Goal: Contribute content

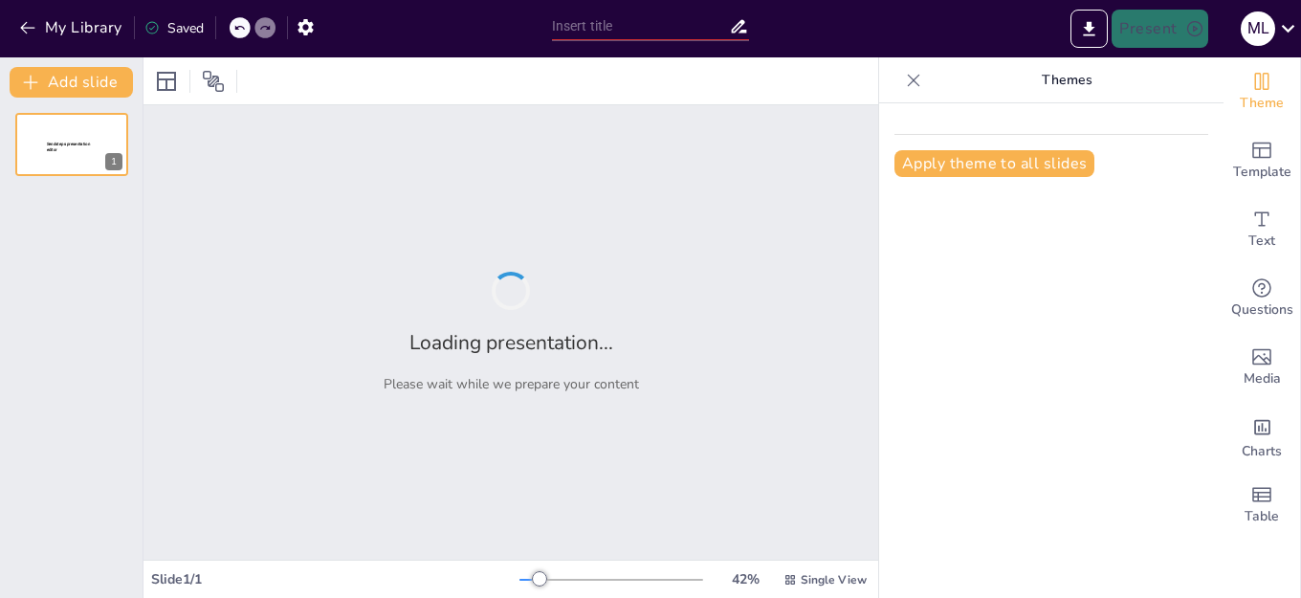
type input "La Primera [PERSON_NAME]: Fundamentos del Movimiento"
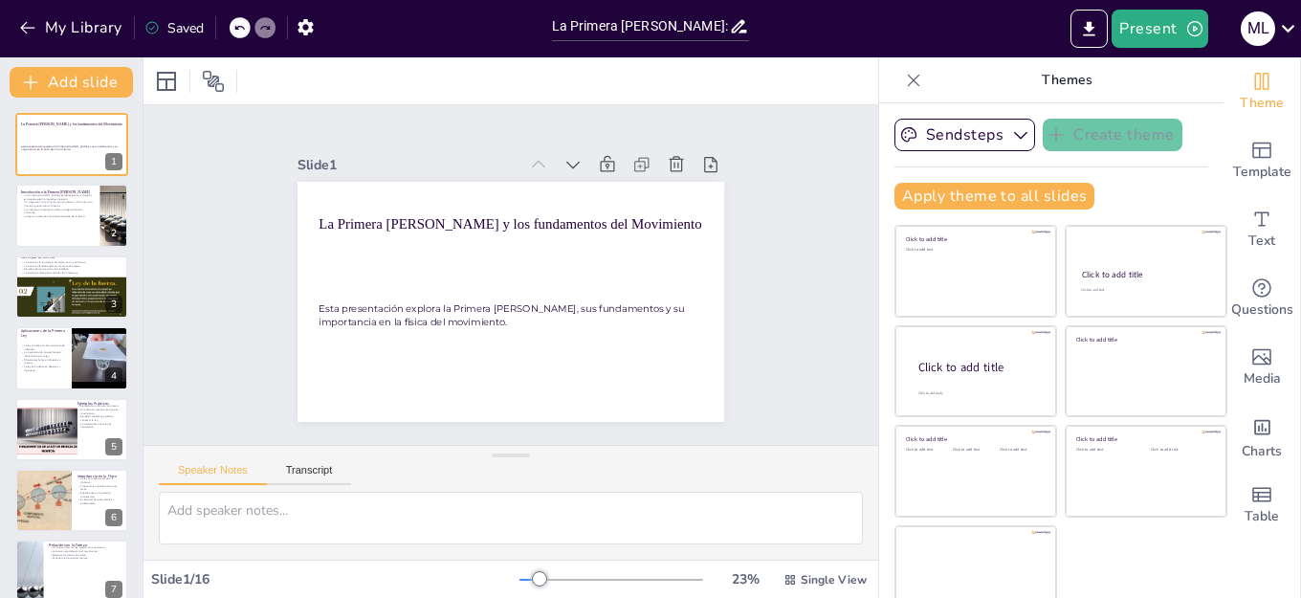
checkbox input "true"
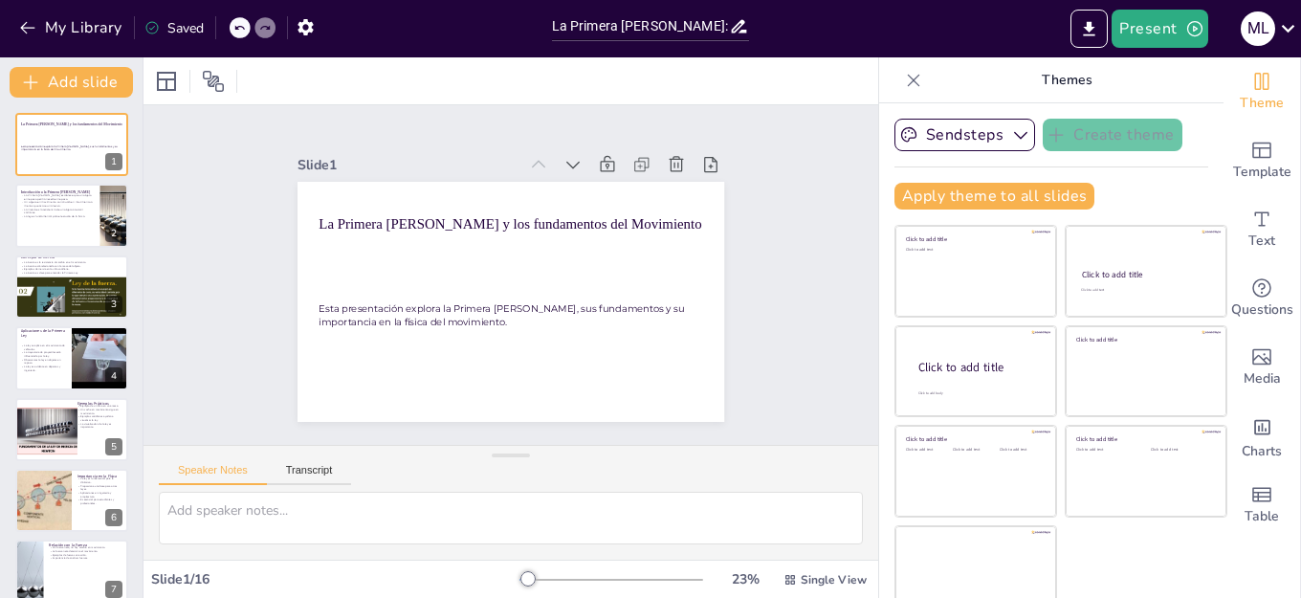
checkbox input "true"
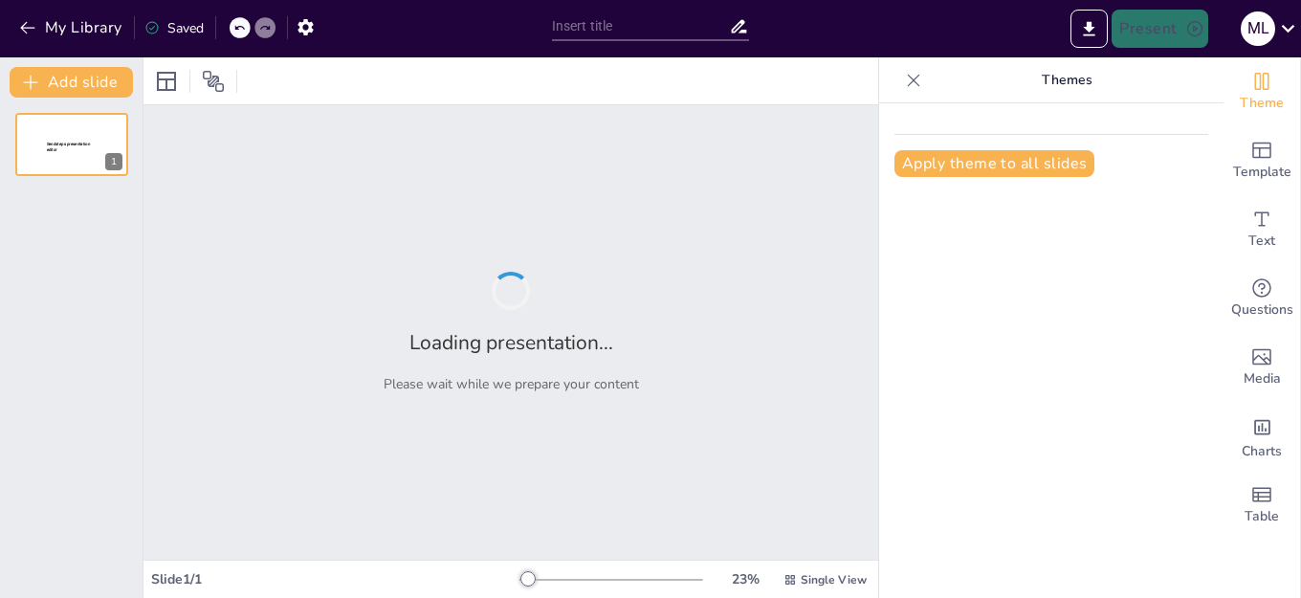
type input "La Primera [PERSON_NAME]: Fundamentos del Movimiento"
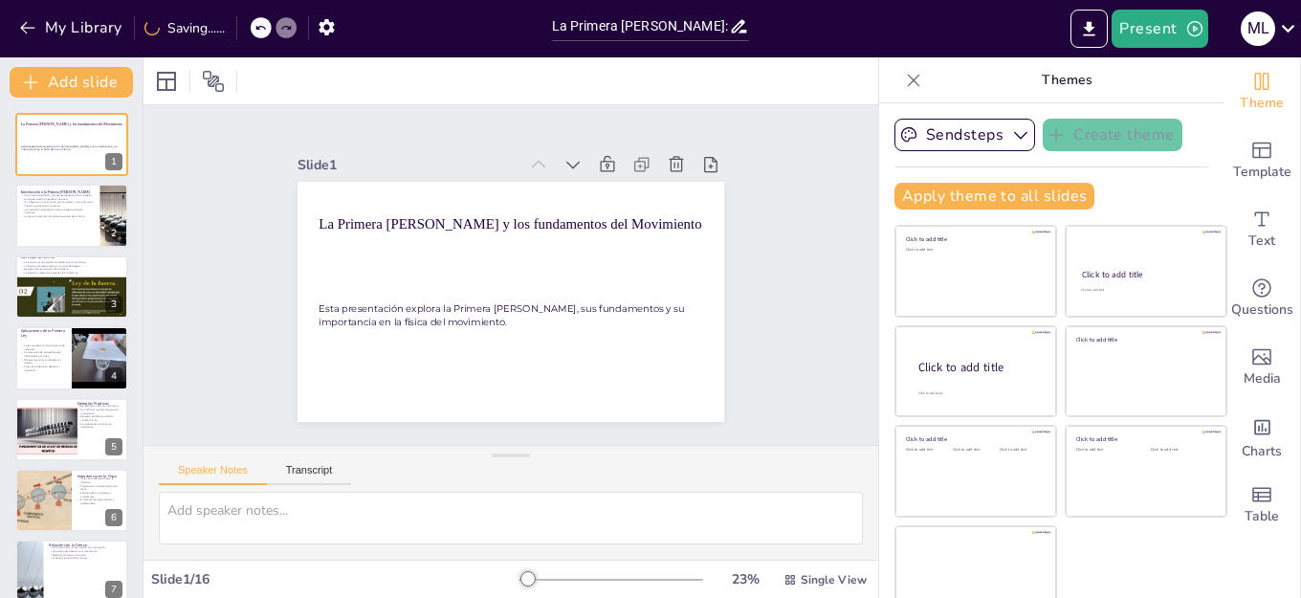
checkbox input "true"
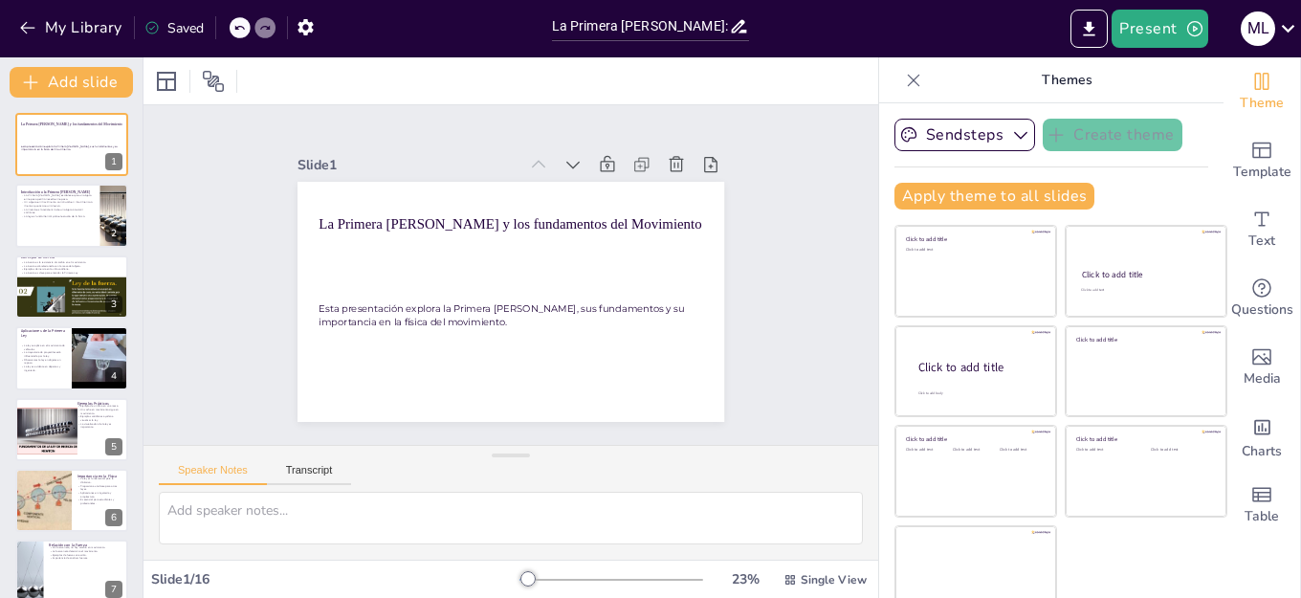
checkbox input "true"
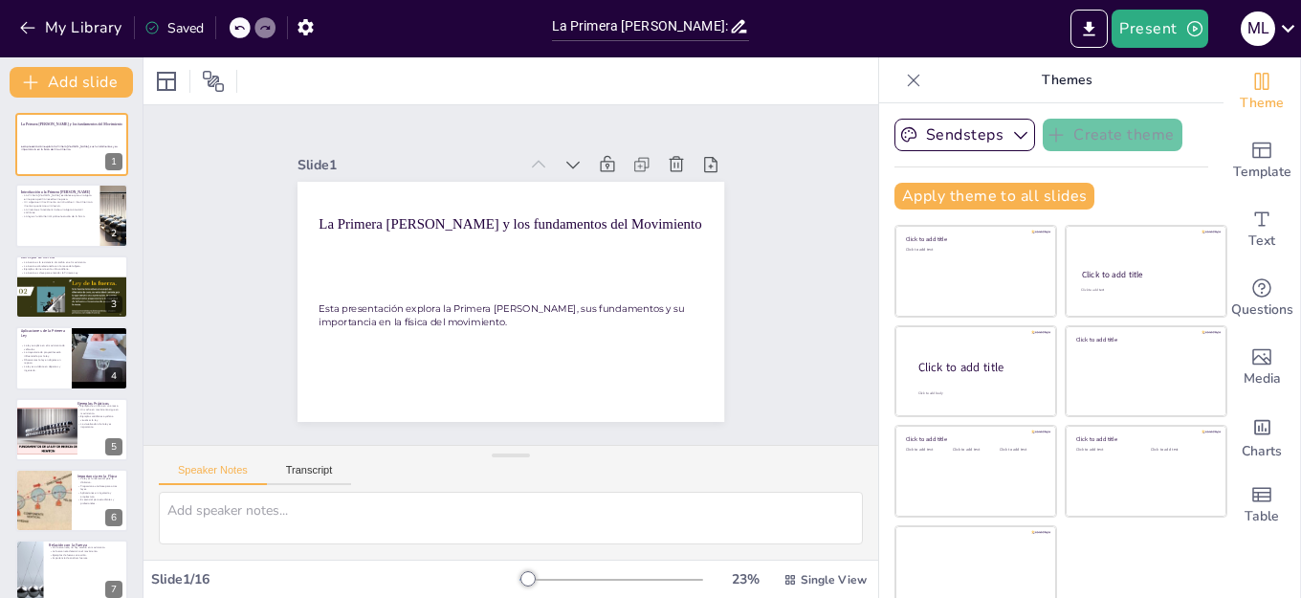
checkbox input "true"
